Goal: Book appointment/travel/reservation

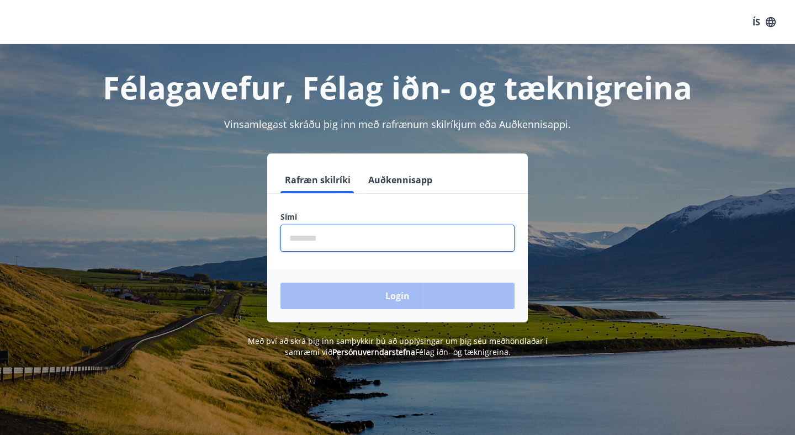
click at [340, 237] on input "phone" at bounding box center [397, 238] width 234 height 27
type input "********"
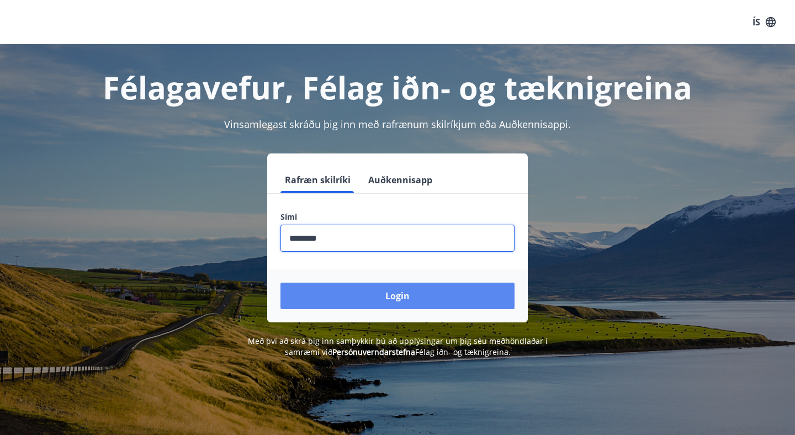
click at [398, 299] on button "Login" at bounding box center [397, 296] width 234 height 26
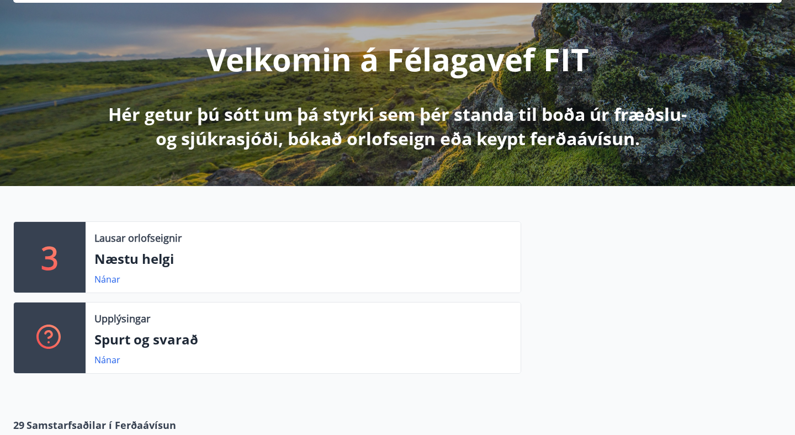
scroll to position [115, 0]
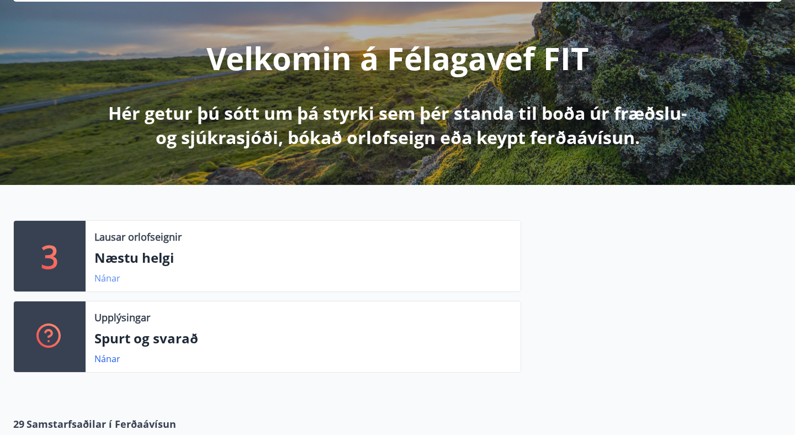
click at [109, 279] on link "Nánar" at bounding box center [107, 278] width 26 height 12
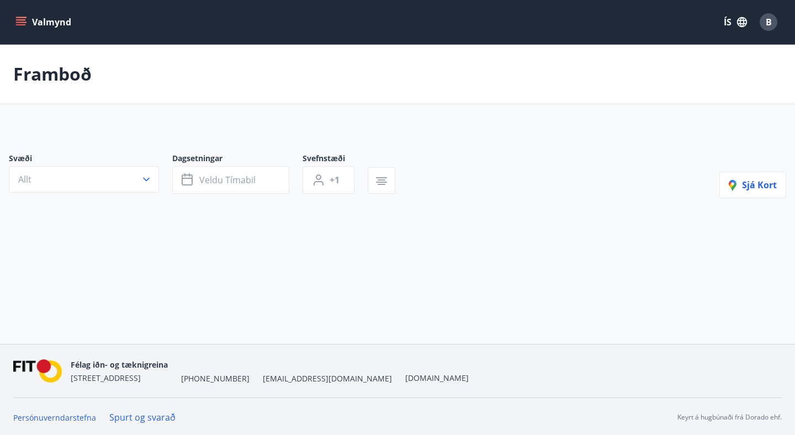
type input "*"
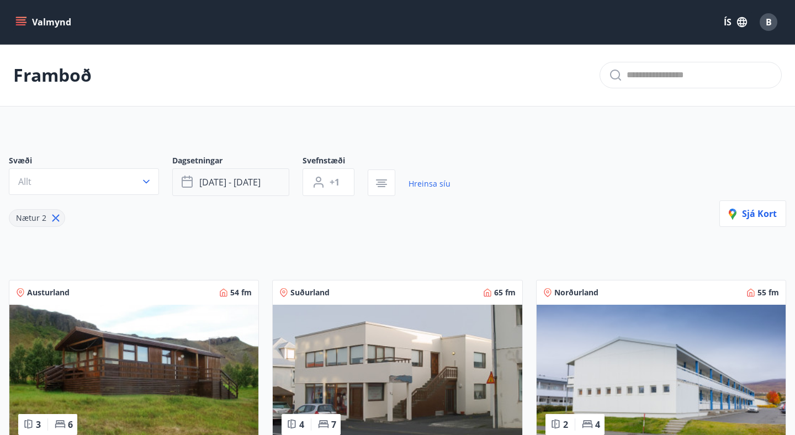
click at [252, 182] on span "[DATE] - [DATE]" at bounding box center [229, 182] width 61 height 12
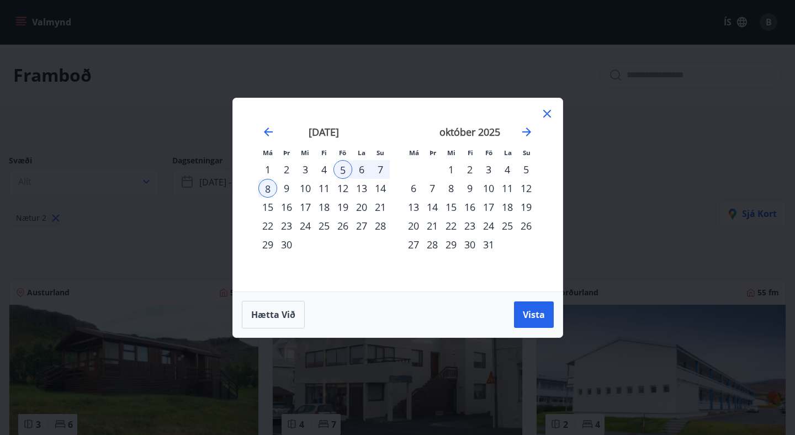
click at [344, 187] on div "12" at bounding box center [342, 188] width 19 height 19
click at [272, 206] on div "15" at bounding box center [267, 207] width 19 height 19
click at [538, 314] on span "Vista" at bounding box center [534, 315] width 22 height 12
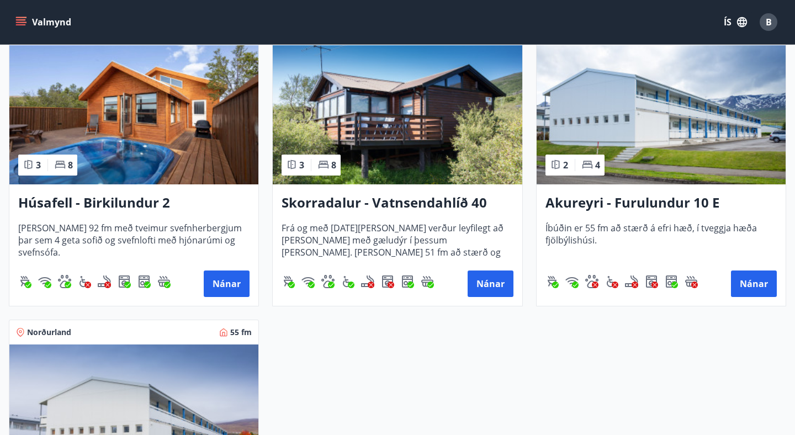
scroll to position [259, 0]
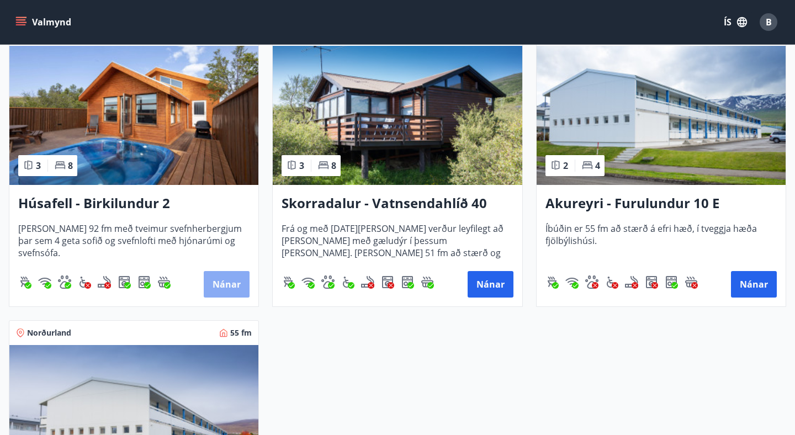
click at [225, 280] on button "Nánar" at bounding box center [227, 284] width 46 height 26
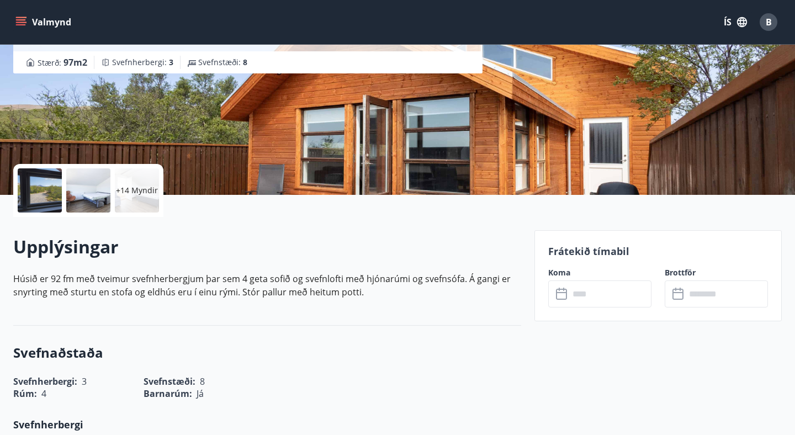
scroll to position [144, 0]
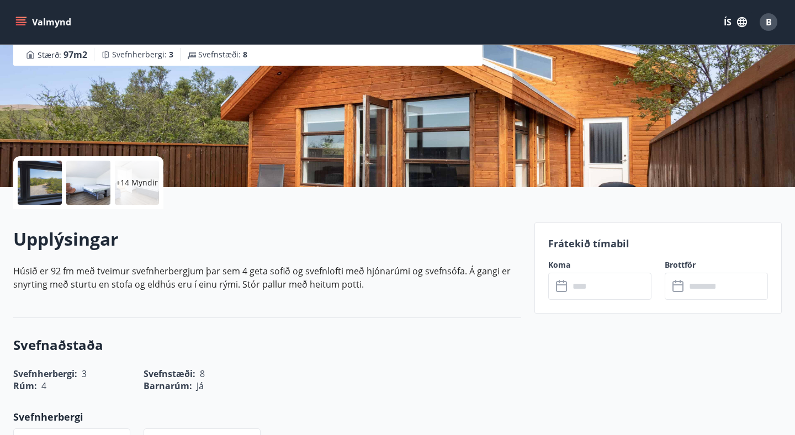
click at [597, 288] on input "text" at bounding box center [610, 286] width 82 height 27
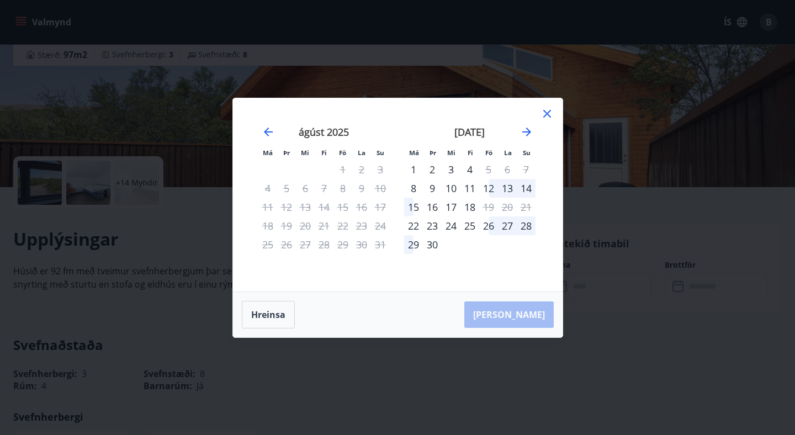
click at [639, 296] on div "Má Þr Mi Fi Fö La Su Má Þr Mi Fi Fö La Su [DATE] 1 2 3 4 5 6 7 8 9 10 11 12 13 …" at bounding box center [397, 217] width 795 height 435
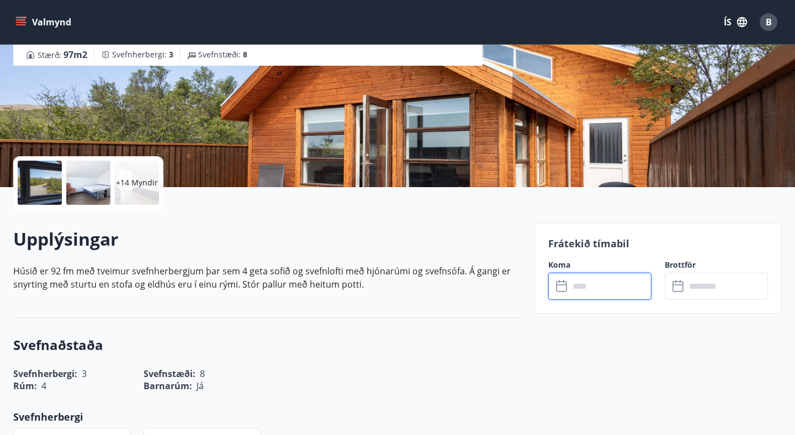
click at [572, 287] on input "text" at bounding box center [610, 286] width 82 height 27
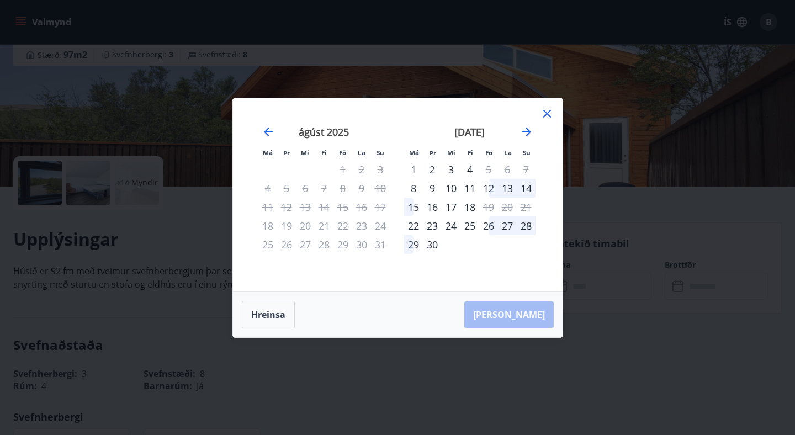
click at [492, 185] on div "12" at bounding box center [488, 188] width 19 height 19
click at [536, 319] on div "[PERSON_NAME]" at bounding box center [398, 314] width 330 height 45
click at [527, 183] on div "14" at bounding box center [526, 188] width 19 height 19
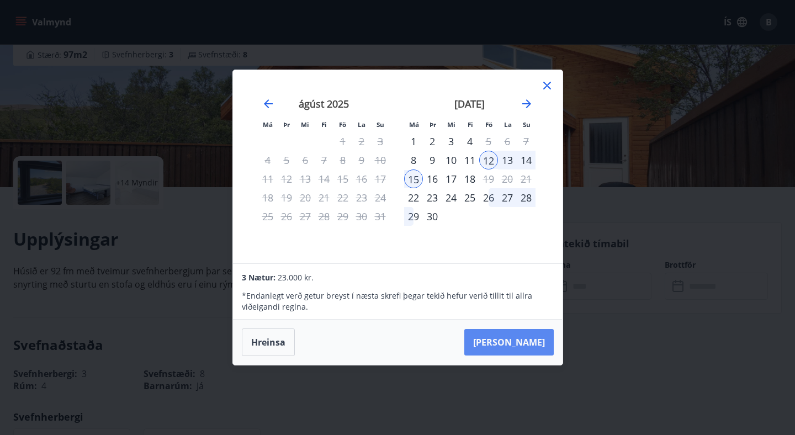
click at [528, 345] on button "[PERSON_NAME]" at bounding box center [508, 342] width 89 height 26
click at [663, 330] on div "Má Þr Mi Fi Fö La Su Má Þr Mi Fi Fö La Su [DATE] 1 2 3 4 5 6 7 8 9 10 11 12 13 …" at bounding box center [397, 217] width 795 height 435
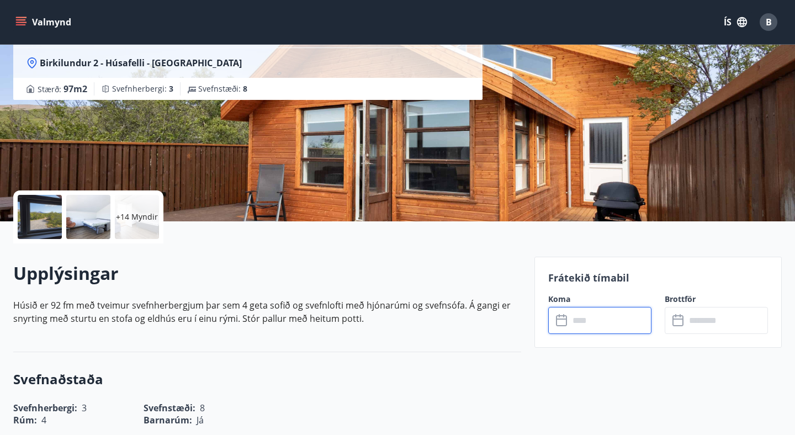
scroll to position [0, 0]
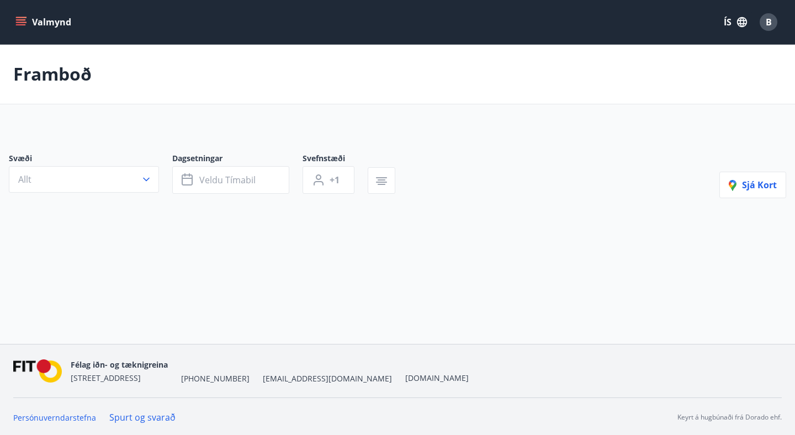
type input "*"
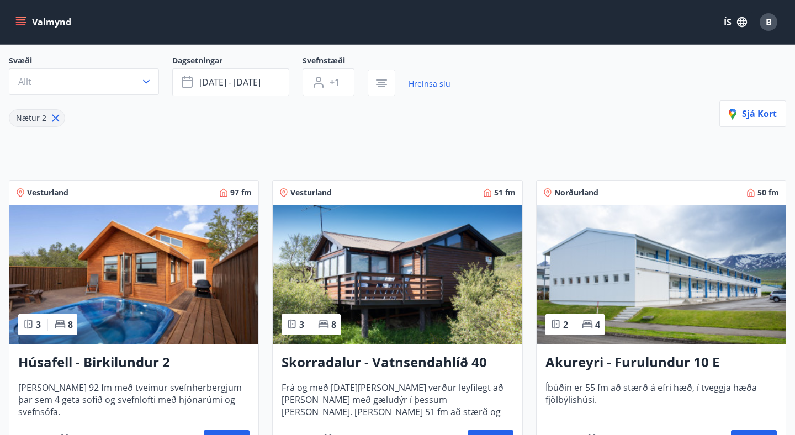
scroll to position [104, 0]
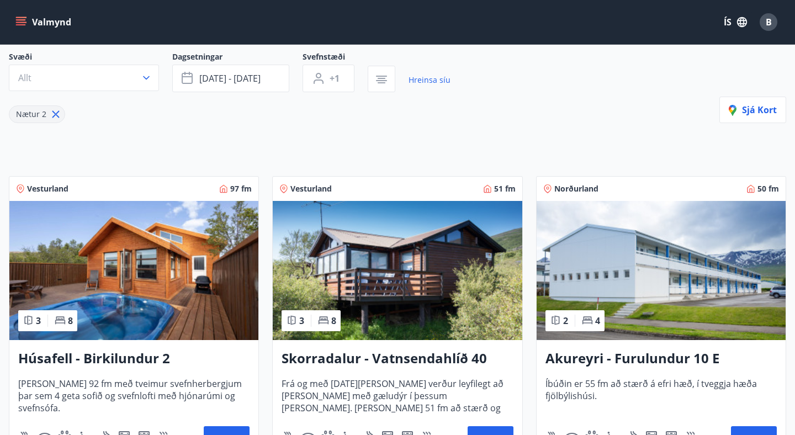
click at [407, 278] on img at bounding box center [397, 270] width 249 height 139
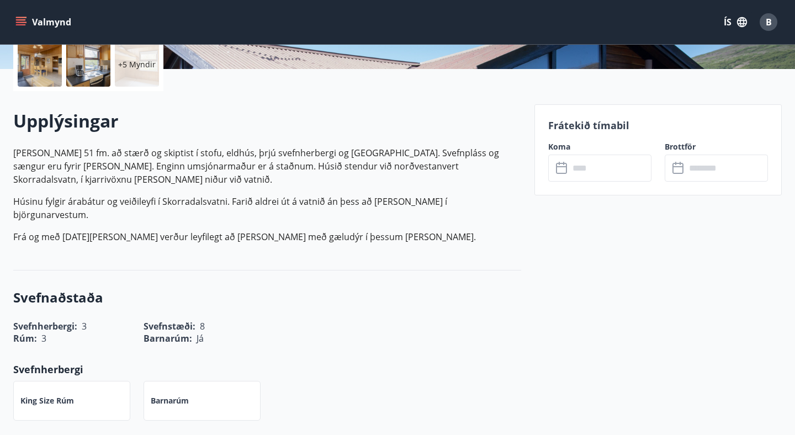
scroll to position [266, 0]
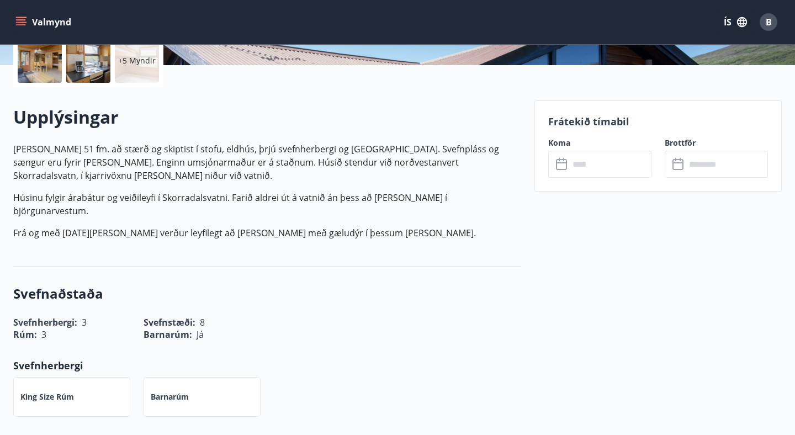
click at [581, 167] on input "text" at bounding box center [610, 164] width 82 height 27
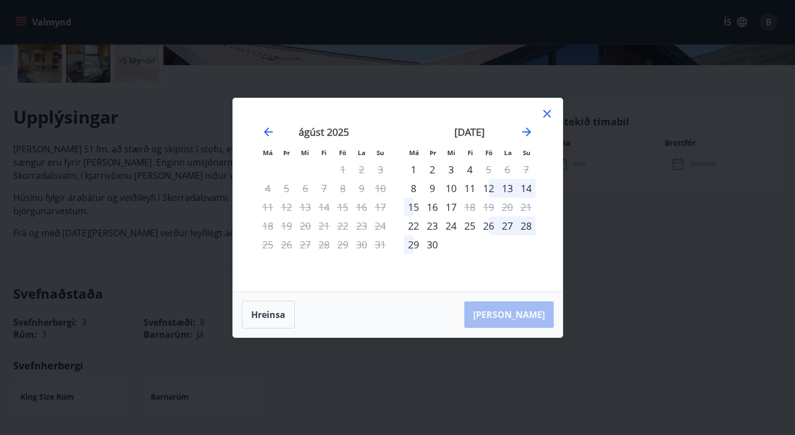
click at [489, 186] on div "12" at bounding box center [488, 188] width 19 height 19
click at [413, 206] on div "15" at bounding box center [413, 207] width 19 height 19
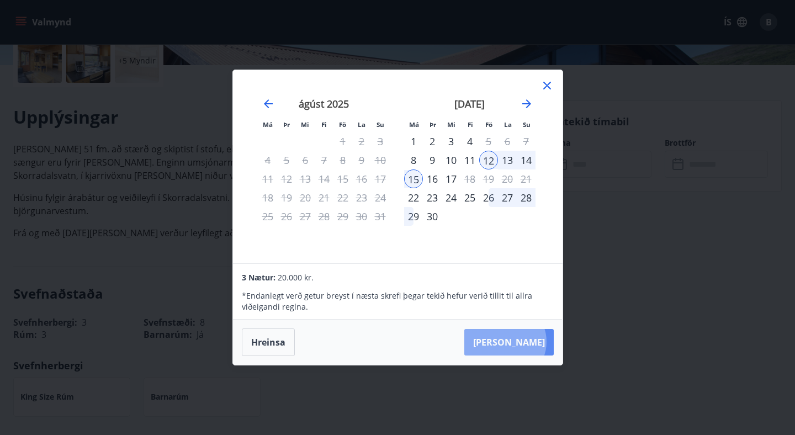
click at [539, 342] on button "[PERSON_NAME]" at bounding box center [508, 342] width 89 height 26
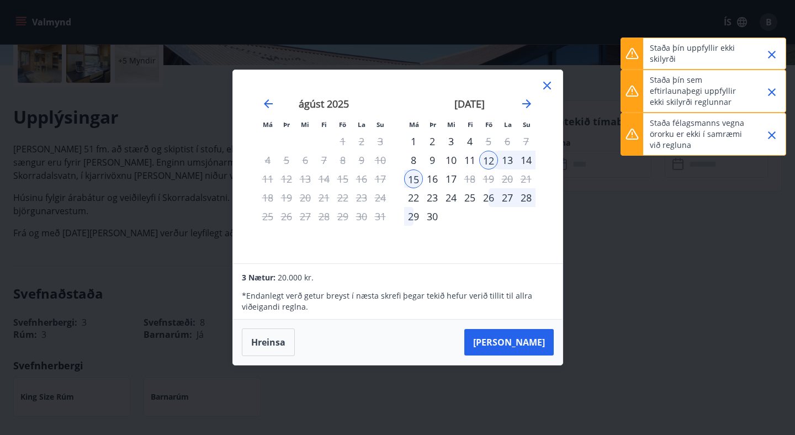
click at [675, 338] on div "Má Þr Mi Fi Fö La Su Má Þr Mi Fi Fö La Su [DATE] 1 2 3 4 5 6 7 8 9 10 11 12 13 …" at bounding box center [397, 217] width 795 height 435
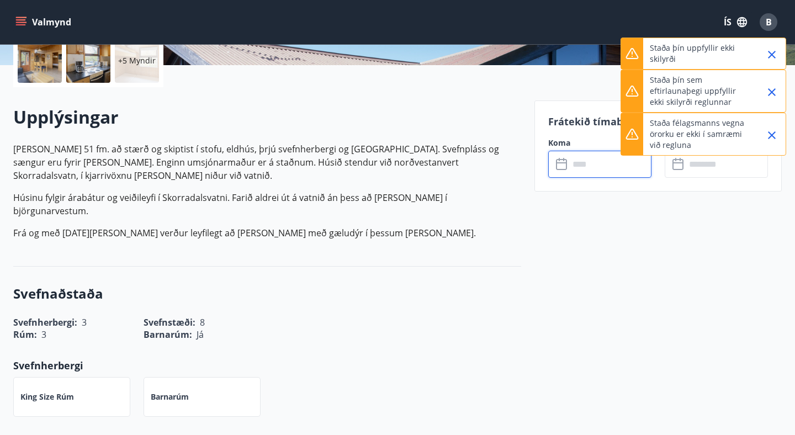
click at [771, 55] on icon "Close" at bounding box center [772, 55] width 8 height 8
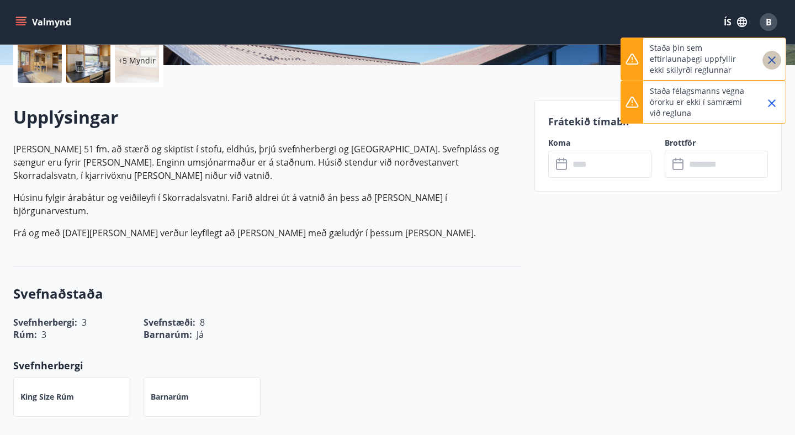
click at [771, 59] on icon "Close" at bounding box center [772, 60] width 8 height 8
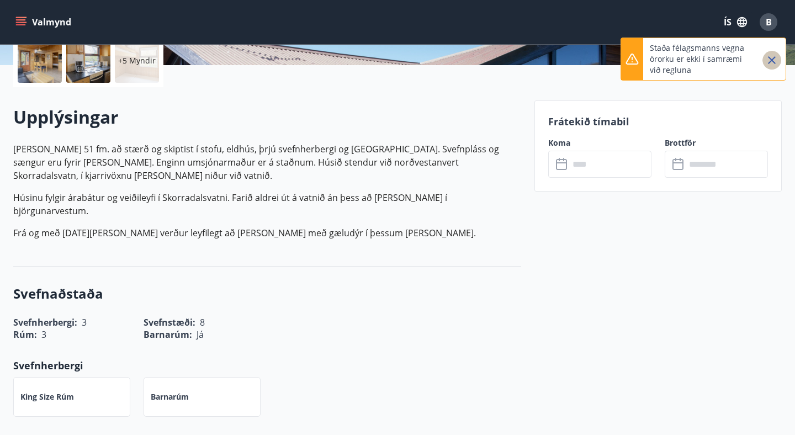
click at [772, 63] on icon "Close" at bounding box center [771, 60] width 13 height 13
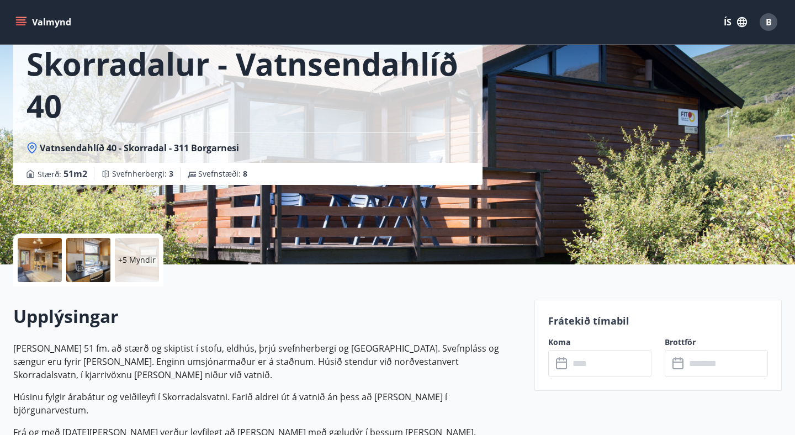
scroll to position [0, 0]
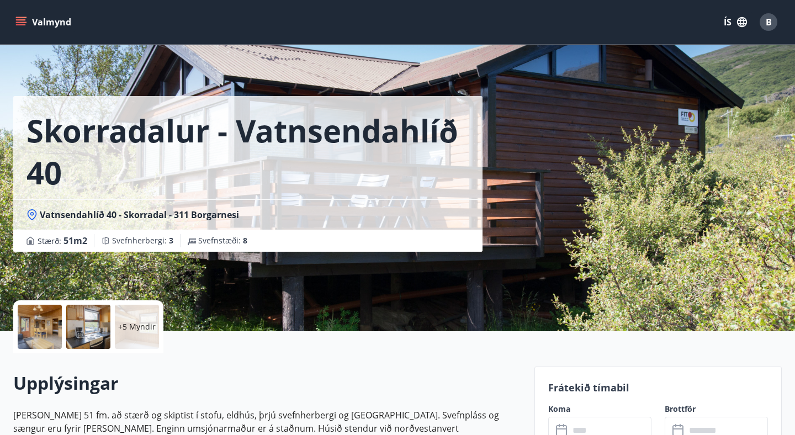
click at [29, 17] on button "Valmynd" at bounding box center [44, 22] width 62 height 20
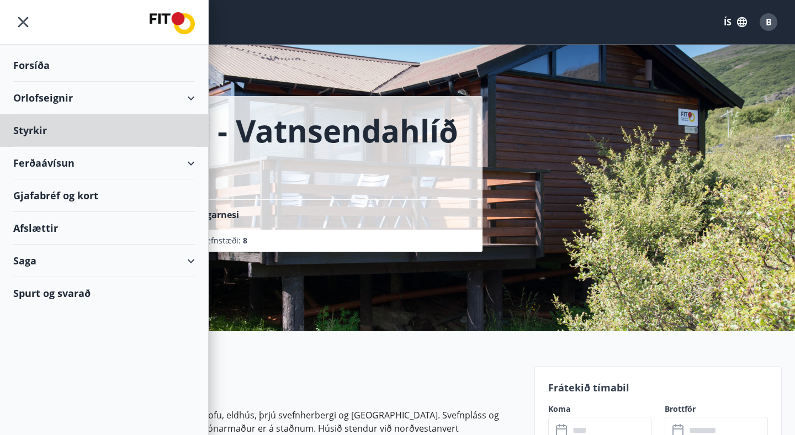
click at [47, 66] on div "Forsíða" at bounding box center [104, 65] width 182 height 33
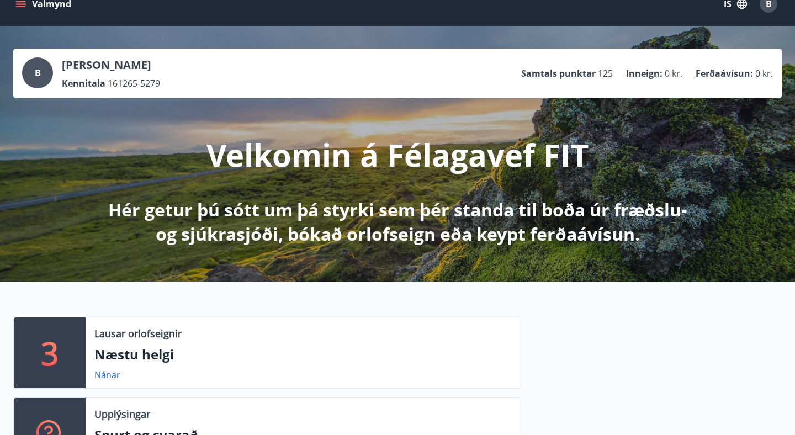
scroll to position [22, 0]
